Goal: Transaction & Acquisition: Purchase product/service

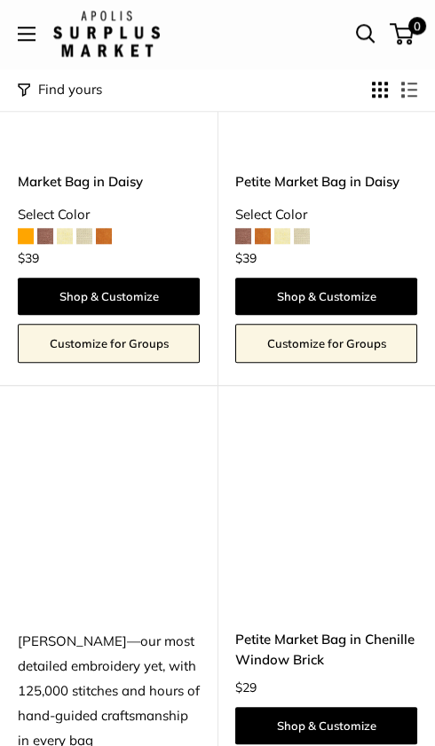
scroll to position [2701, 0]
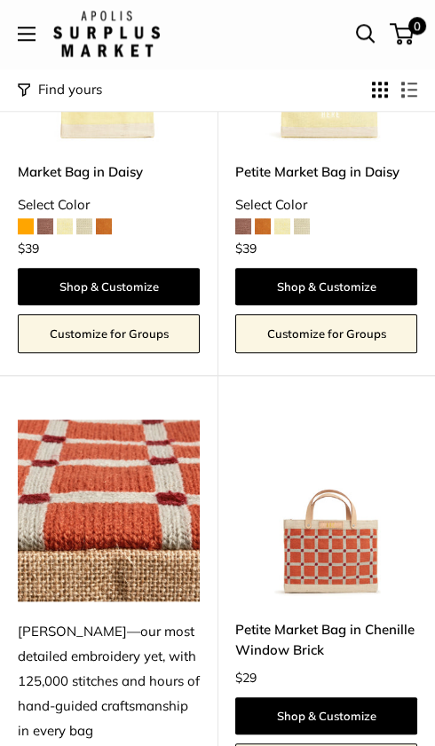
click at [0, 0] on img at bounding box center [0, 0] width 0 height 0
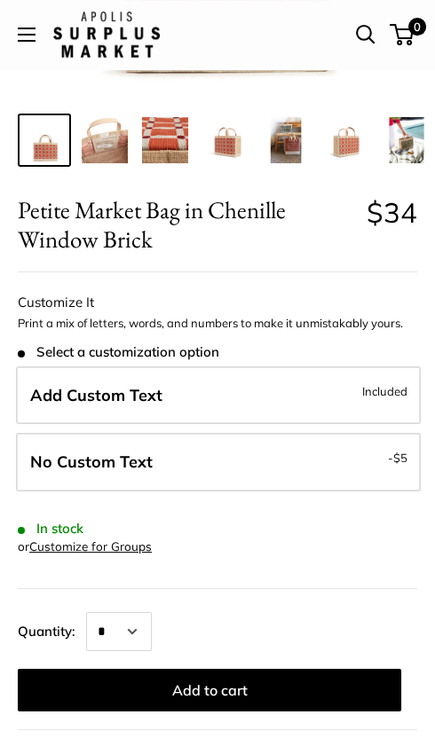
scroll to position [380, 0]
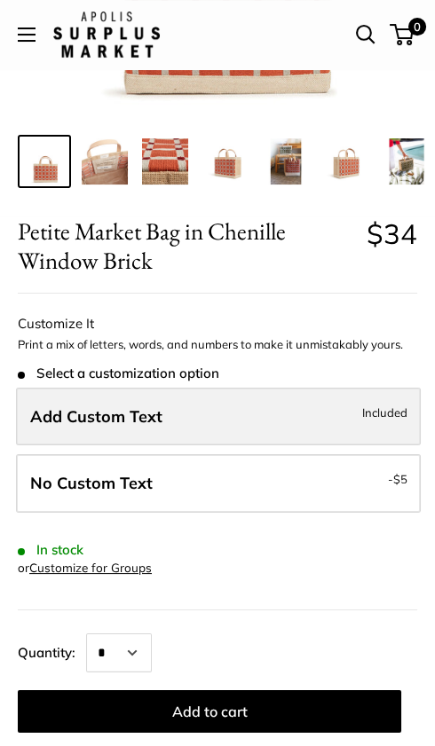
click at [87, 421] on span "Add Custom Text" at bounding box center [96, 416] width 132 height 20
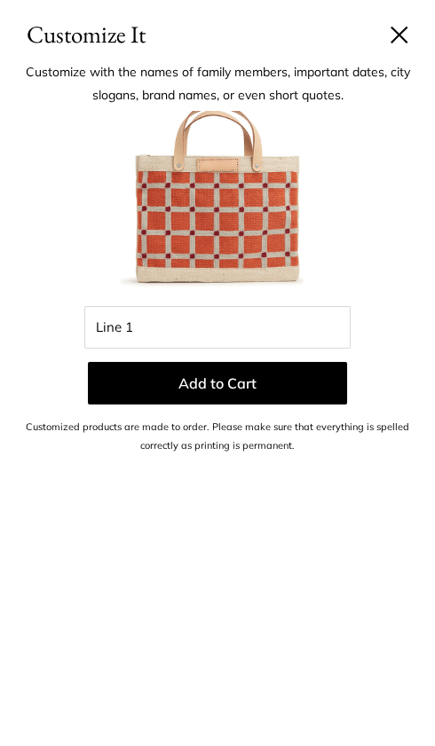
click at [405, 31] on button at bounding box center [399, 35] width 18 height 18
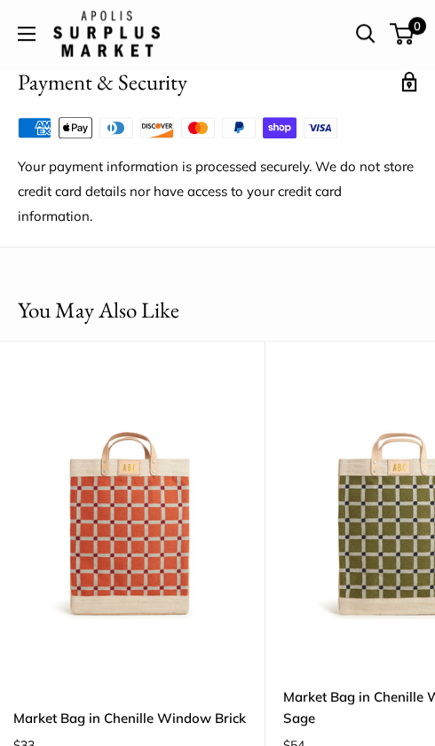
scroll to position [0, 293]
click at [0, 0] on img at bounding box center [0, 0] width 0 height 0
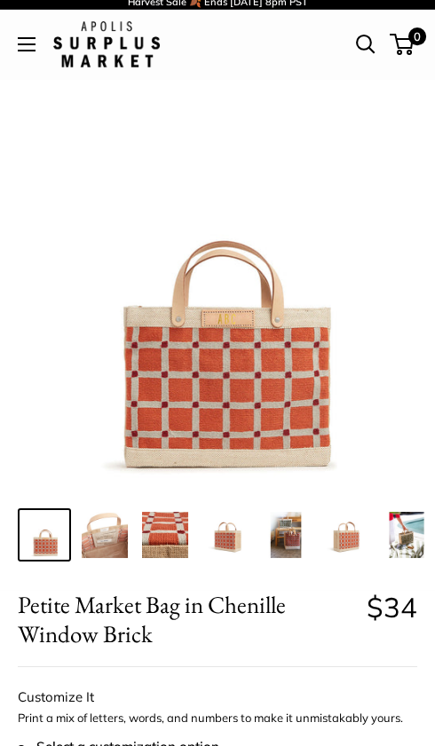
scroll to position [0, 0]
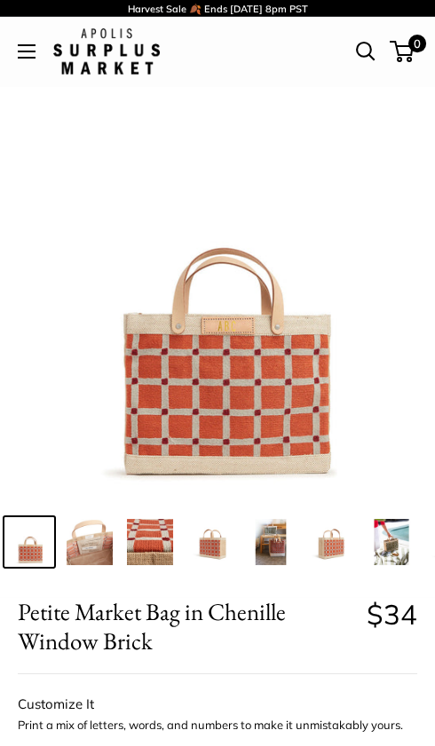
click at [133, 534] on img at bounding box center [150, 542] width 46 height 46
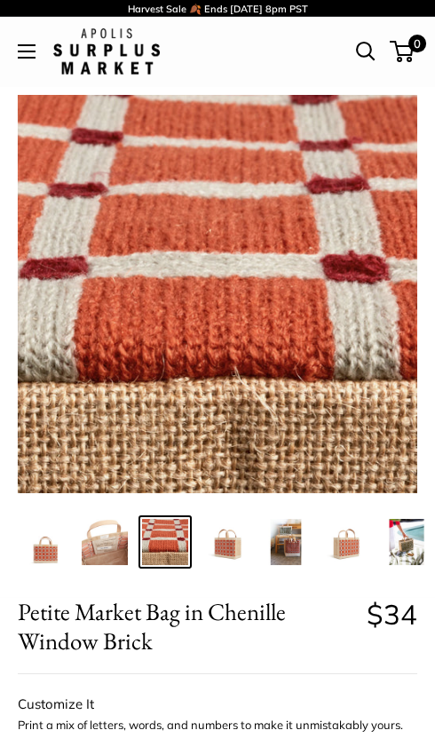
click at [213, 539] on img at bounding box center [225, 542] width 46 height 46
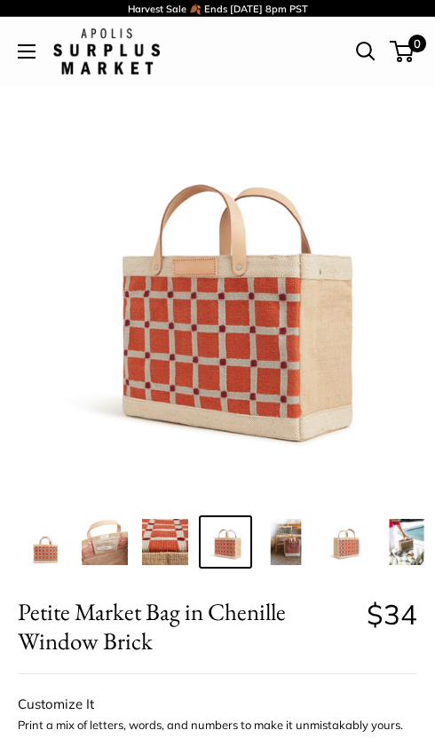
click at [110, 536] on img at bounding box center [105, 542] width 46 height 46
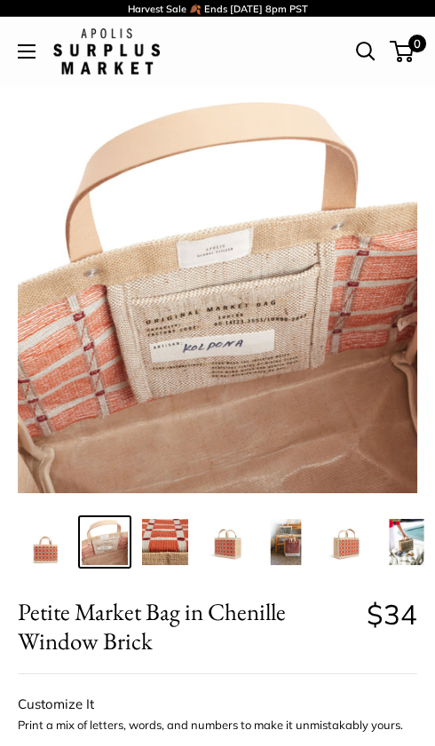
click at [286, 549] on img at bounding box center [285, 542] width 46 height 46
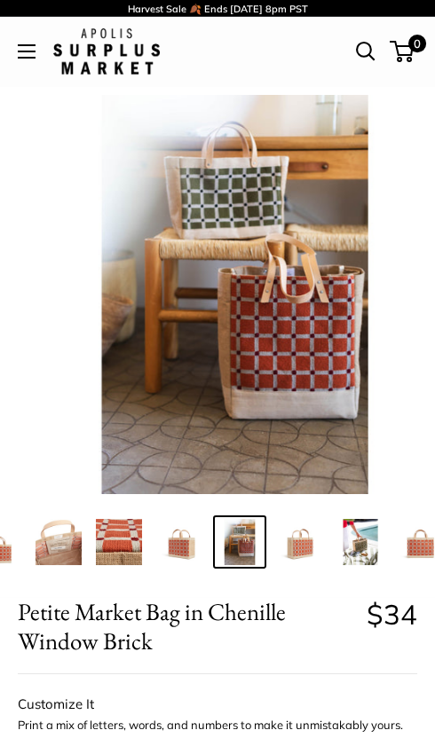
scroll to position [0, 48]
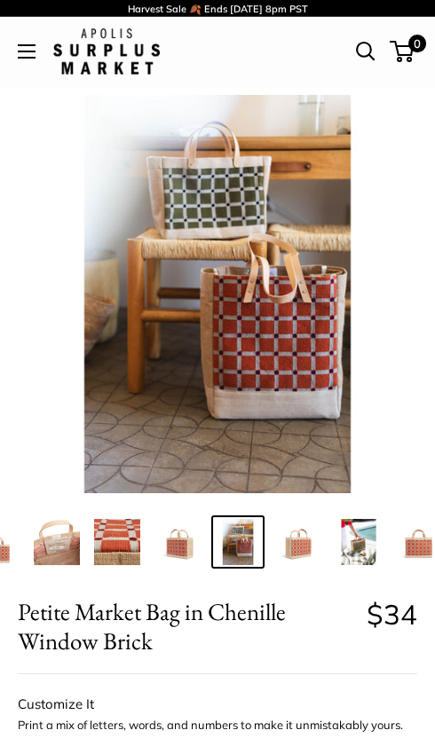
click at [112, 543] on img at bounding box center [117, 542] width 46 height 46
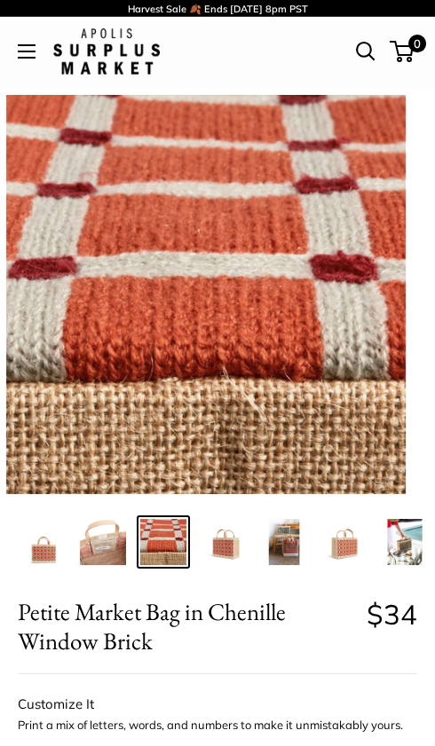
scroll to position [0, 0]
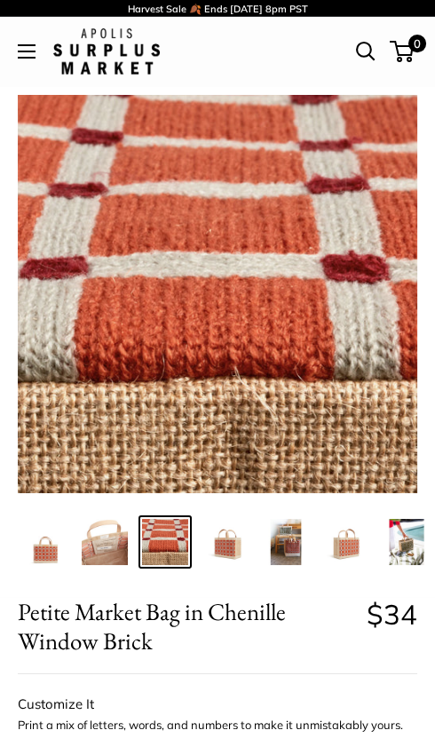
click at [103, 544] on img at bounding box center [105, 542] width 46 height 46
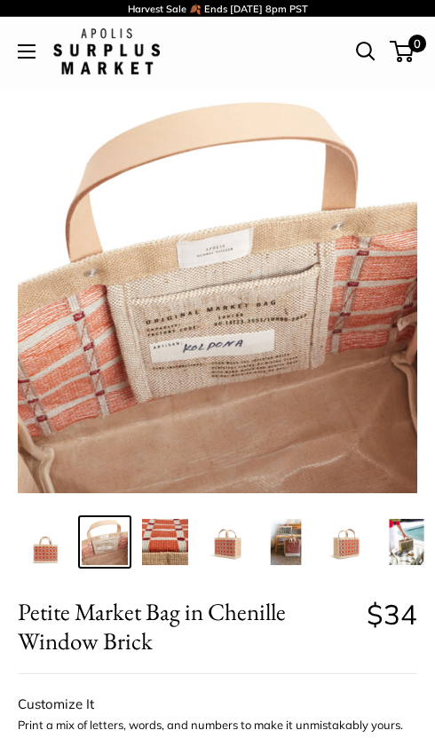
scroll to position [1, 0]
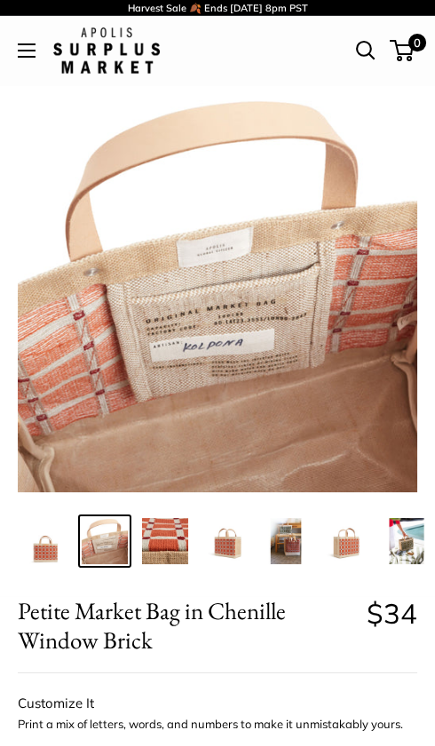
click at [286, 549] on img at bounding box center [285, 541] width 46 height 46
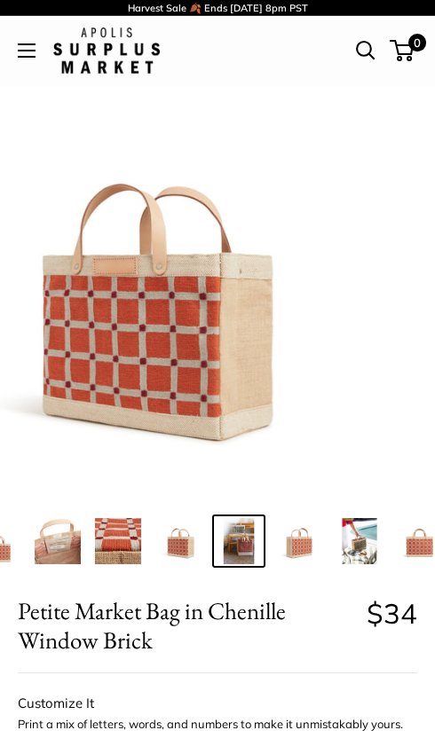
scroll to position [0, 48]
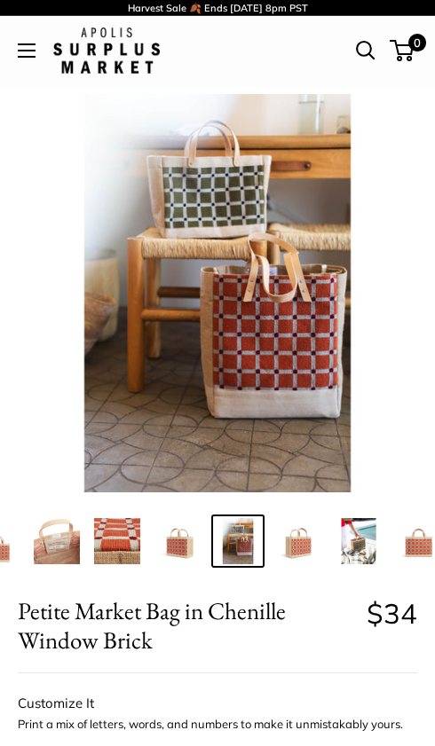
click at [311, 539] on img at bounding box center [298, 541] width 46 height 46
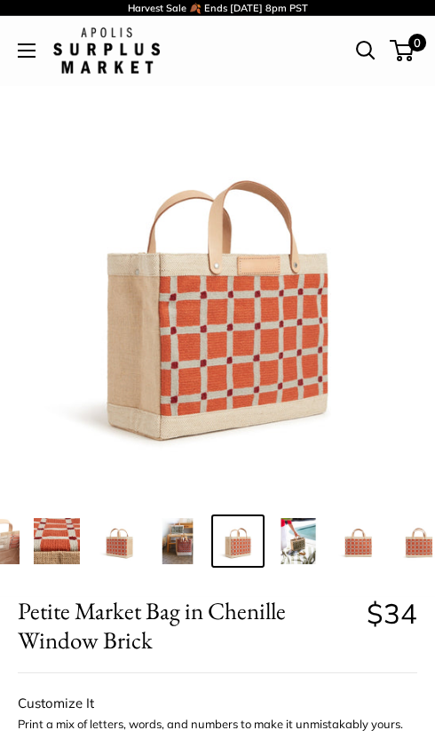
click at [313, 541] on img at bounding box center [298, 541] width 46 height 46
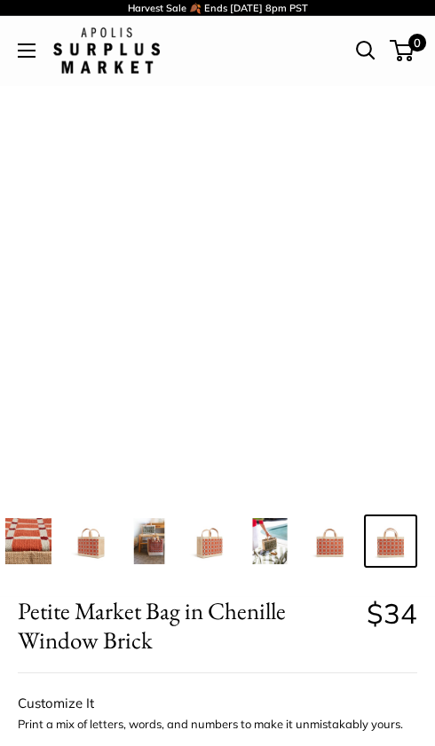
scroll to position [0, 0]
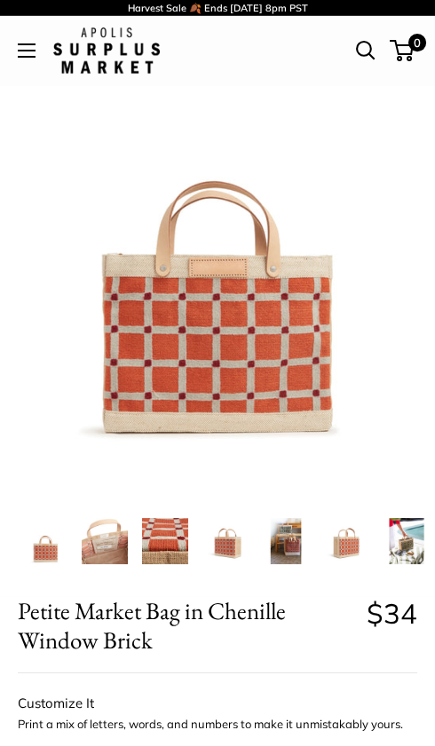
click at [96, 547] on img at bounding box center [105, 541] width 46 height 46
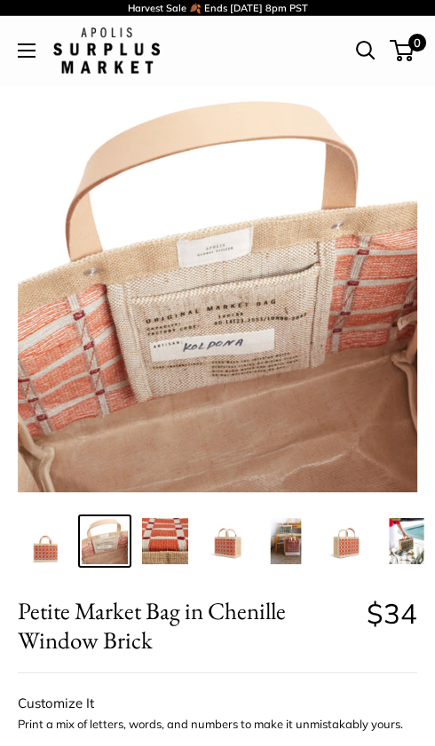
click at [149, 536] on img at bounding box center [165, 541] width 46 height 46
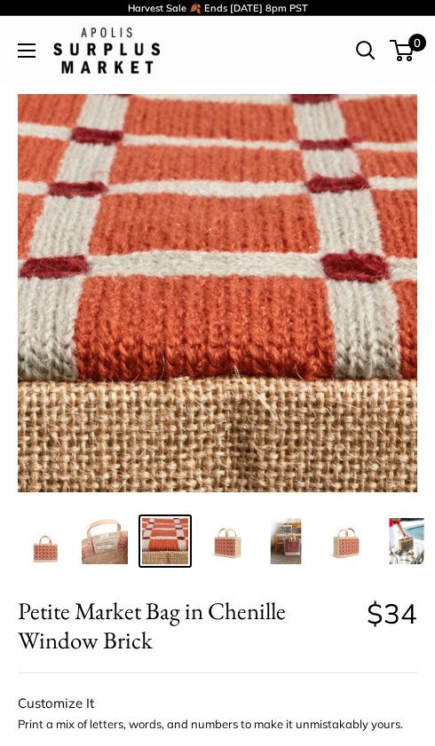
click at [39, 551] on img at bounding box center [44, 541] width 46 height 46
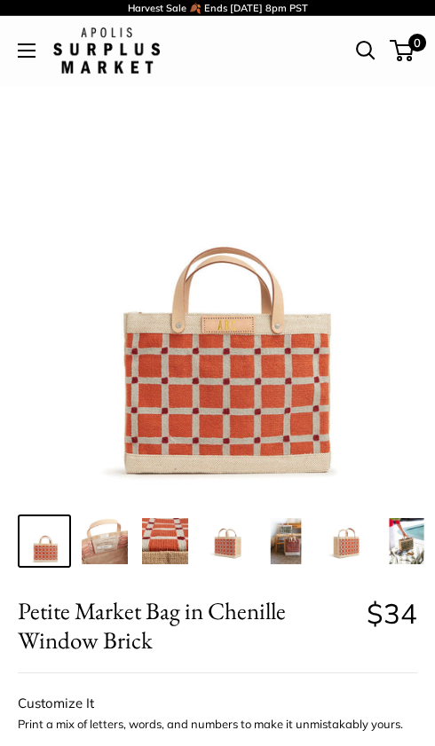
click at [223, 541] on img at bounding box center [225, 541] width 46 height 46
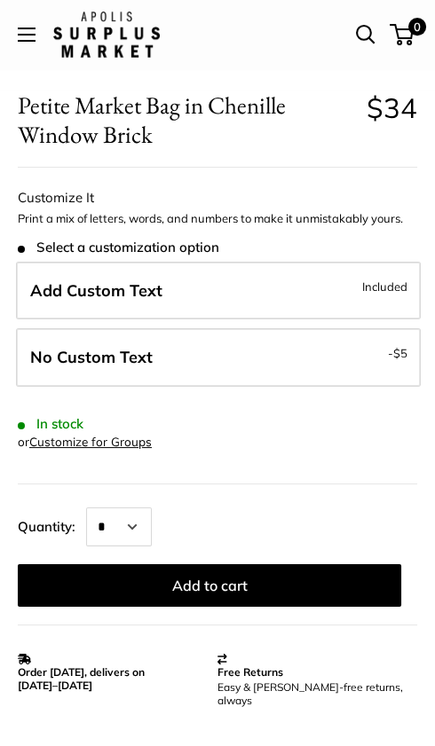
scroll to position [507, 0]
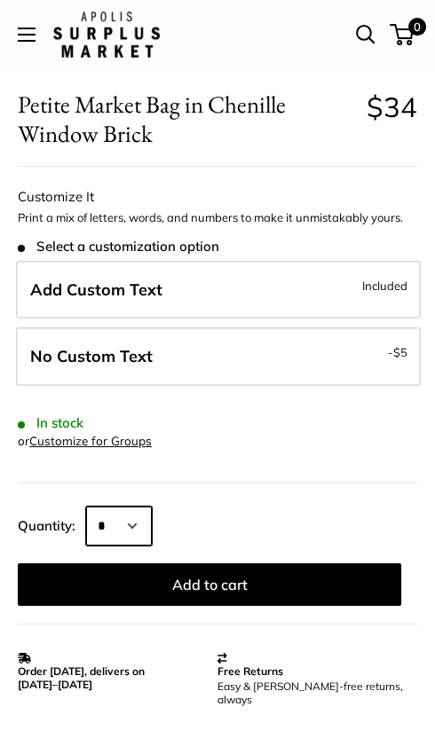
click at [145, 541] on select "* * * * * * * * * *** *** *** *** *** *** *** *** *** *** *** *** *** *** *** *…" at bounding box center [119, 525] width 66 height 39
select select "**"
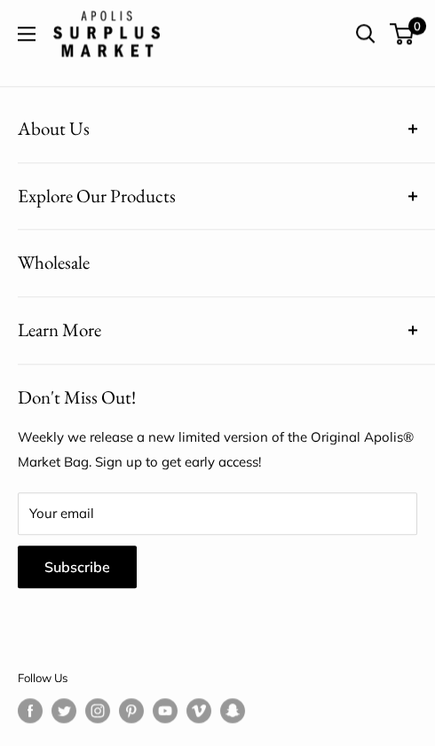
scroll to position [2768, 0]
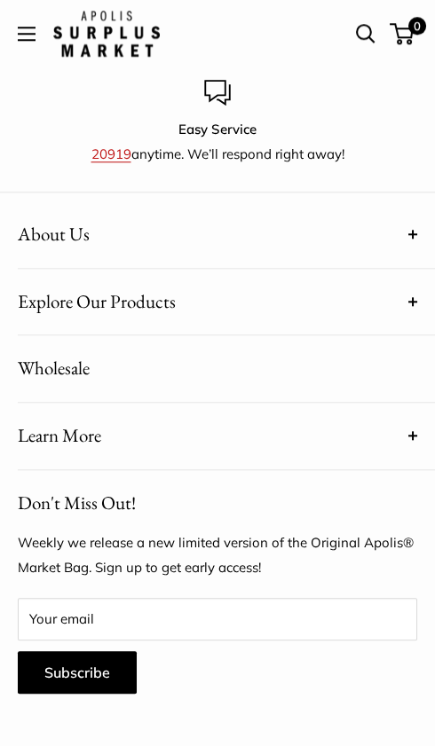
click at [43, 352] on span "Wholesale" at bounding box center [54, 368] width 72 height 33
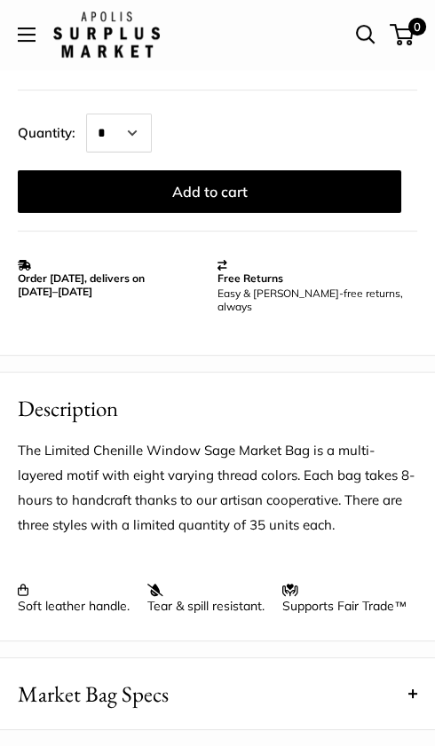
scroll to position [901, 0]
